Goal: Communication & Community: Ask a question

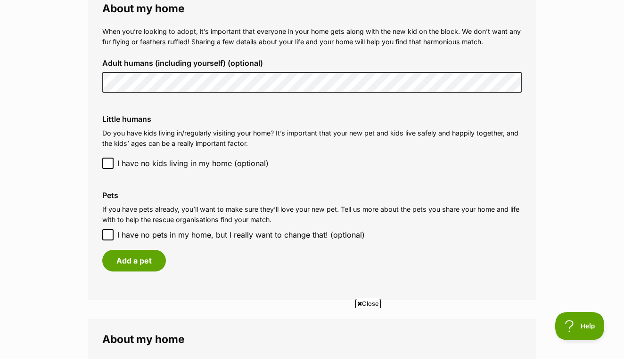
scroll to position [723, 0]
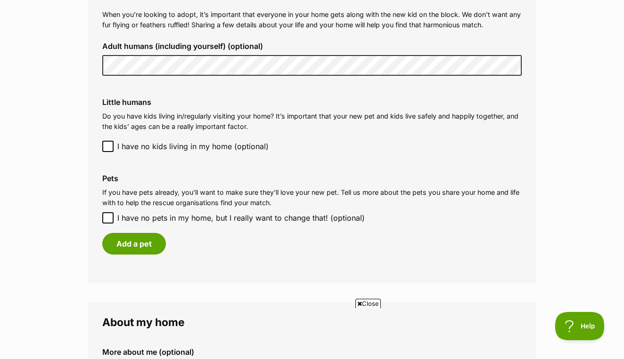
click at [107, 215] on icon at bounding box center [108, 218] width 7 height 7
click at [107, 212] on input "I have no pets in my home, but I really want to change that! (optional)" at bounding box center [107, 217] width 11 height 11
checkbox input "true"
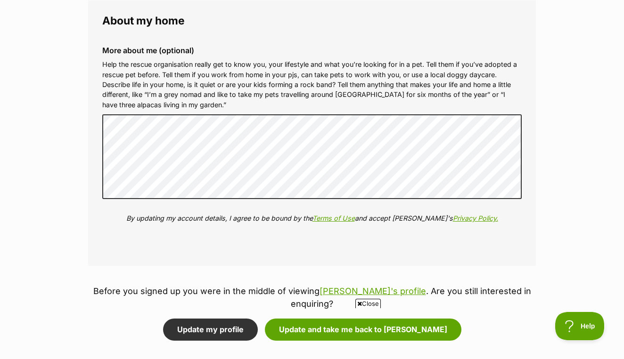
scroll to position [0, 0]
click at [342, 308] on div "Close" at bounding box center [311, 334] width 343 height 52
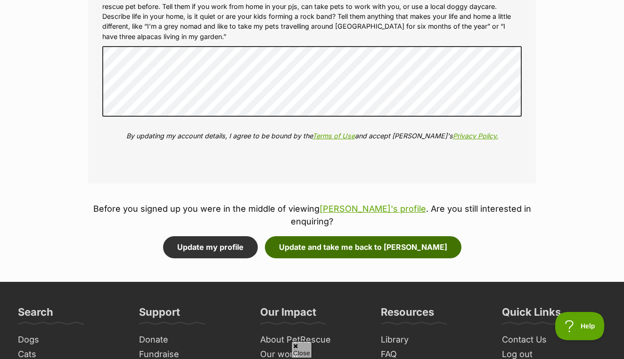
click at [362, 236] on button "Update and take me back to Sootie" at bounding box center [363, 247] width 196 height 22
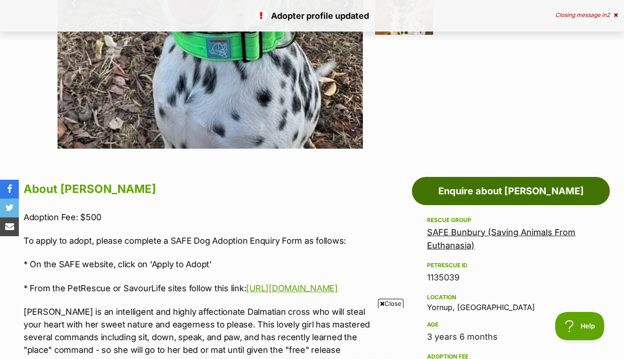
click at [464, 191] on link "Enquire about Sootie" at bounding box center [511, 191] width 198 height 28
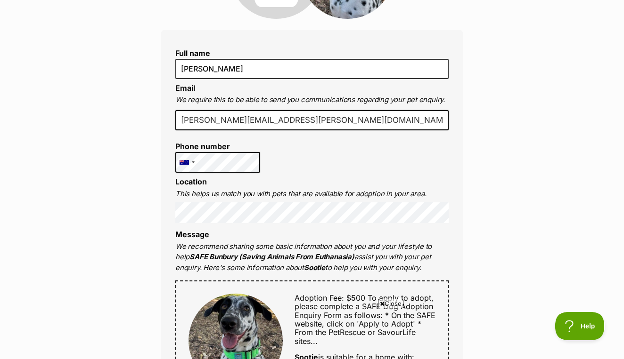
scroll to position [222, 0]
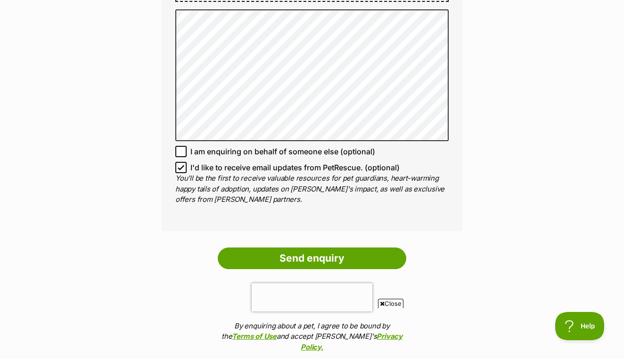
scroll to position [636, 0]
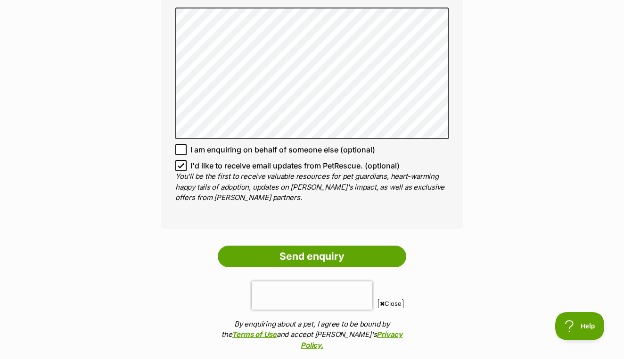
click at [180, 164] on icon at bounding box center [181, 166] width 6 height 4
click at [180, 164] on input "I'd like to receive email updates from PetRescue. (optional)" at bounding box center [180, 165] width 11 height 11
checkbox input "false"
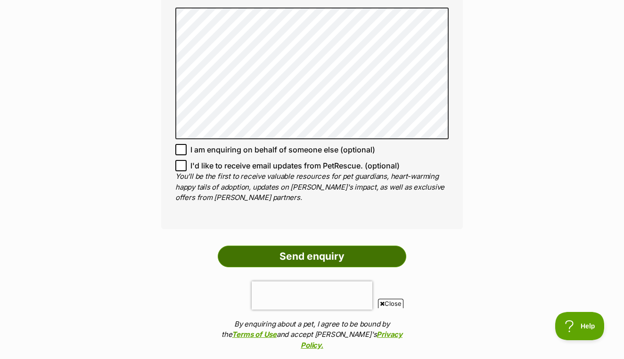
click at [293, 246] on input "Send enquiry" at bounding box center [312, 257] width 188 height 22
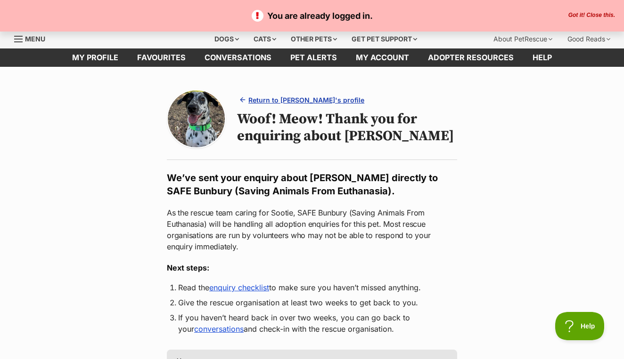
click at [295, 105] on link "Return to [PERSON_NAME]'s profile" at bounding box center [302, 100] width 131 height 14
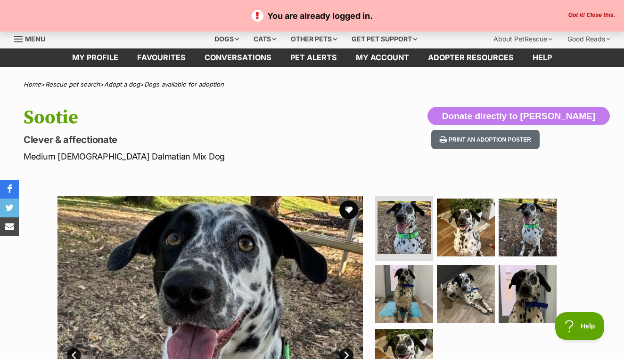
click at [590, 17] on button "Got it! Close this." at bounding box center [591, 16] width 52 height 8
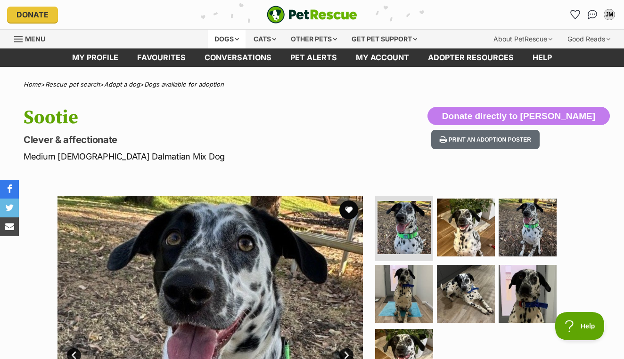
click at [222, 40] on div "Dogs" at bounding box center [227, 39] width 38 height 19
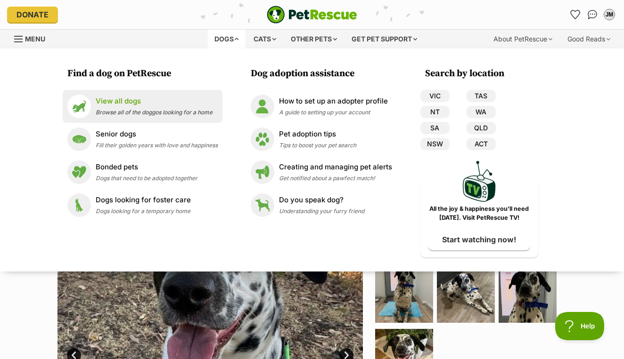
click at [113, 104] on p "View all dogs" at bounding box center [154, 101] width 117 height 11
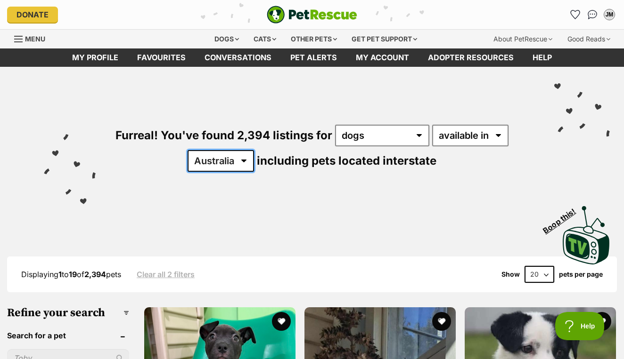
select select "WA"
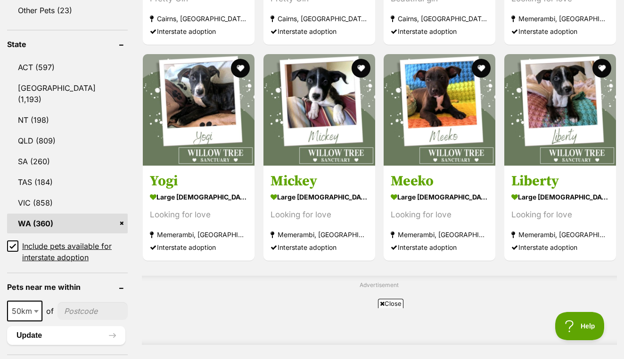
click at [14, 248] on icon at bounding box center [13, 246] width 6 height 4
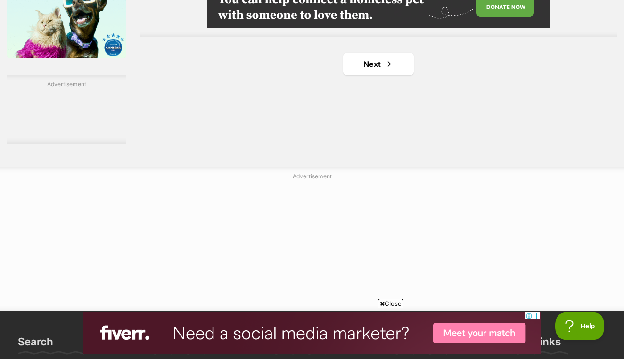
scroll to position [1622, 0]
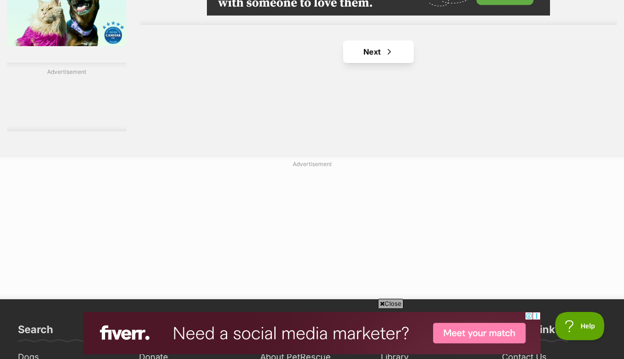
click at [356, 63] on link "Next" at bounding box center [378, 52] width 71 height 23
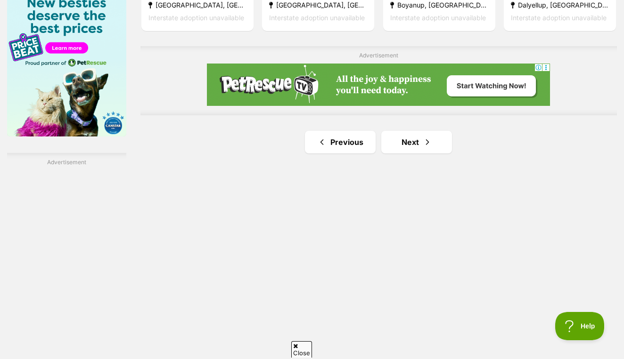
scroll to position [1532, 0]
click at [406, 154] on link "Next" at bounding box center [416, 142] width 71 height 23
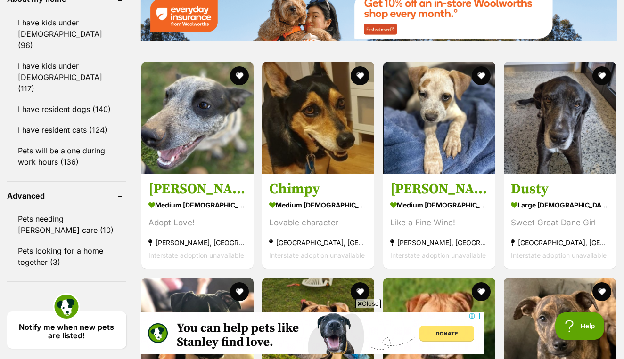
scroll to position [1271, 0]
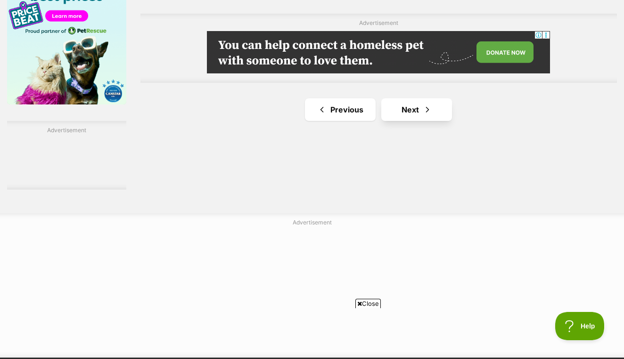
click at [407, 121] on link "Next" at bounding box center [416, 109] width 71 height 23
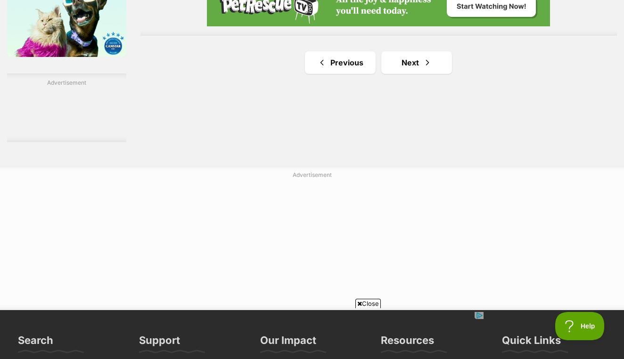
scroll to position [1612, 0]
click at [404, 74] on link "Next" at bounding box center [416, 62] width 71 height 23
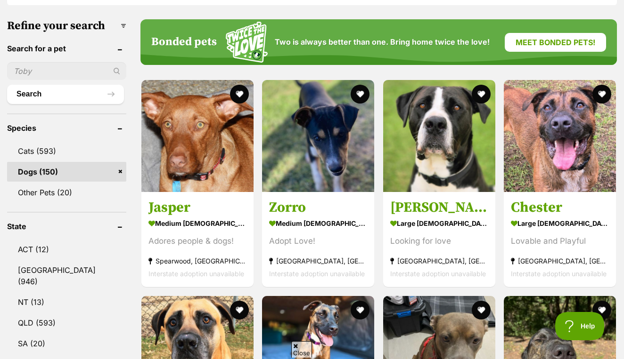
scroll to position [287, 0]
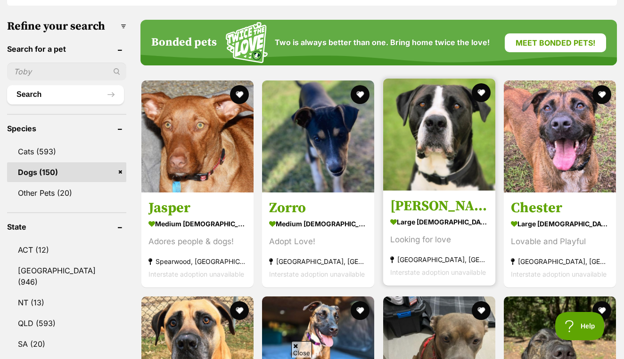
click at [423, 165] on img at bounding box center [439, 135] width 112 height 112
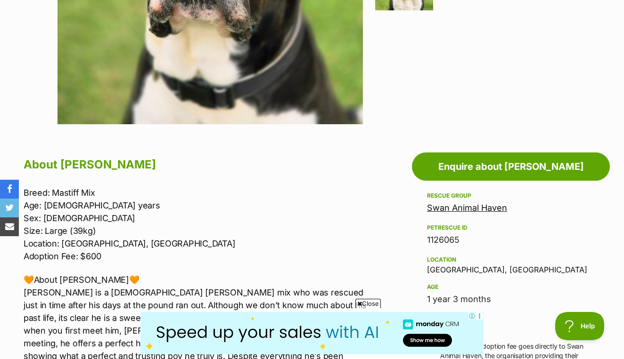
scroll to position [377, 0]
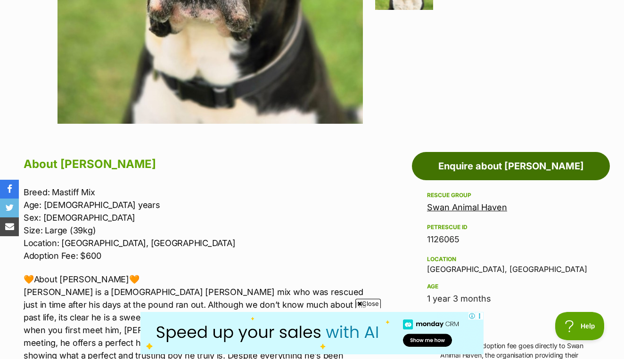
click at [527, 167] on link "Enquire about Leo" at bounding box center [511, 166] width 198 height 28
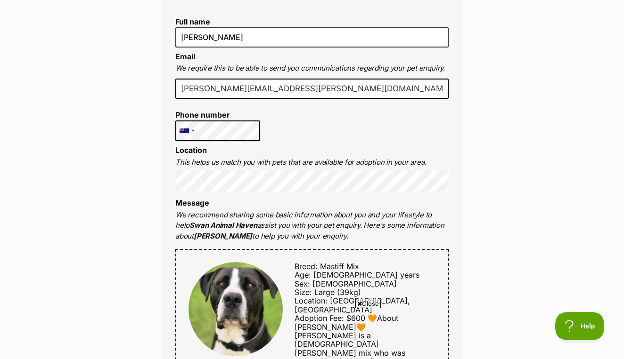
scroll to position [277, 0]
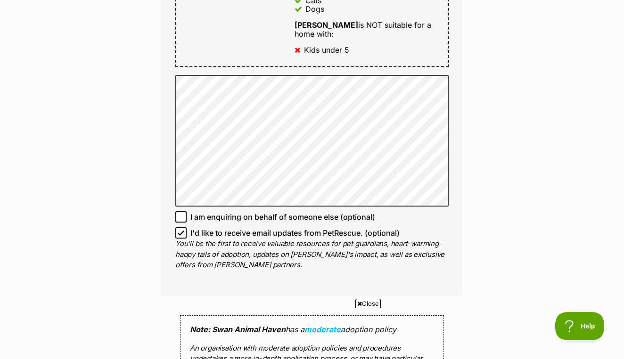
scroll to position [676, 0]
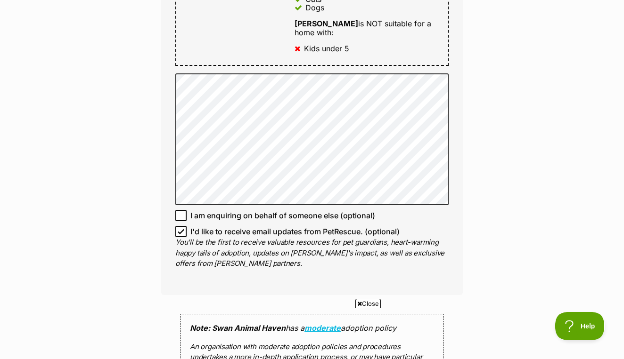
click at [185, 226] on input "I'd like to receive email updates from PetRescue. (optional)" at bounding box center [180, 231] width 11 height 11
checkbox input "false"
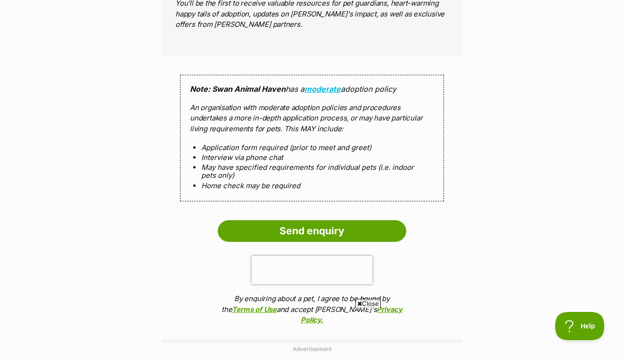
scroll to position [915, 0]
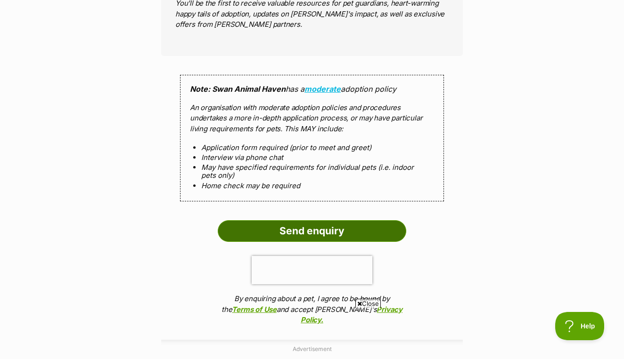
click at [325, 220] on input "Send enquiry" at bounding box center [312, 231] width 188 height 22
